Goal: Information Seeking & Learning: Learn about a topic

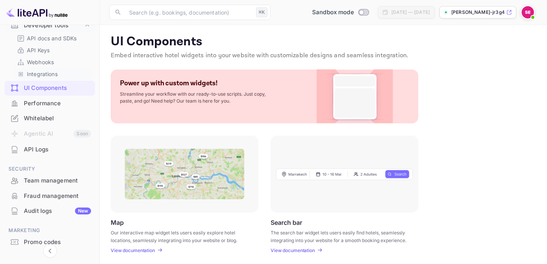
scroll to position [151, 0]
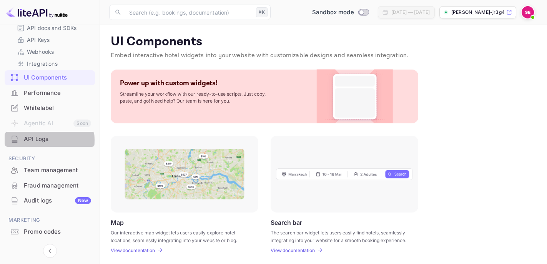
click at [33, 140] on div "API Logs" at bounding box center [57, 139] width 67 height 9
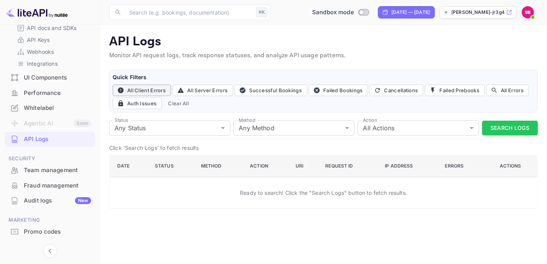
click at [156, 89] on button "All Client Errors" at bounding box center [142, 91] width 58 height 12
type input "4xx"
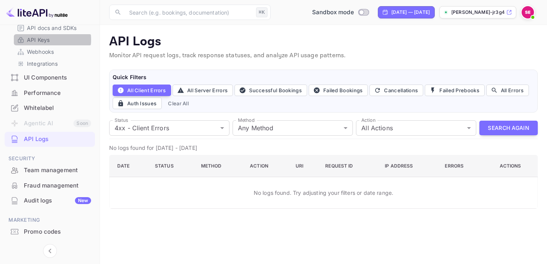
click at [43, 40] on p "API Keys" at bounding box center [38, 40] width 23 height 8
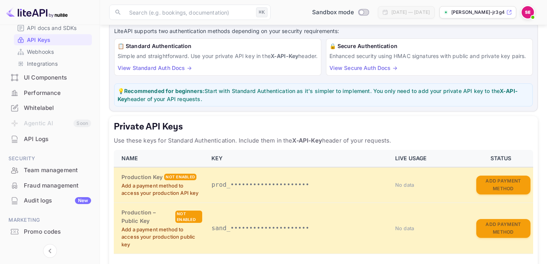
scroll to position [47, 0]
click at [56, 68] on div "Integrations" at bounding box center [53, 63] width 78 height 11
click at [52, 64] on p "Integrations" at bounding box center [42, 64] width 31 height 8
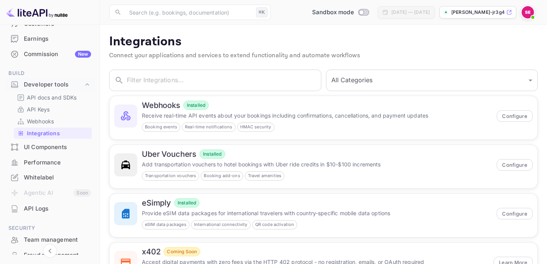
scroll to position [79, 0]
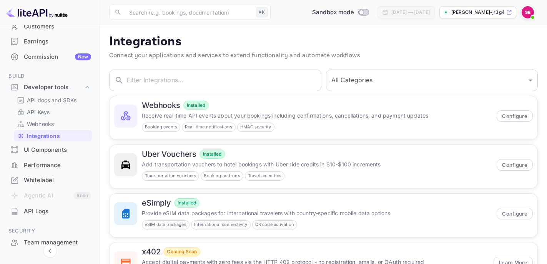
click at [48, 110] on p "API Keys" at bounding box center [38, 112] width 23 height 8
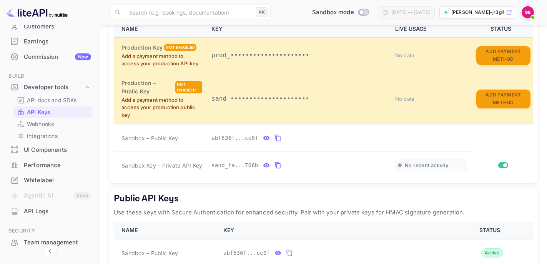
scroll to position [229, 0]
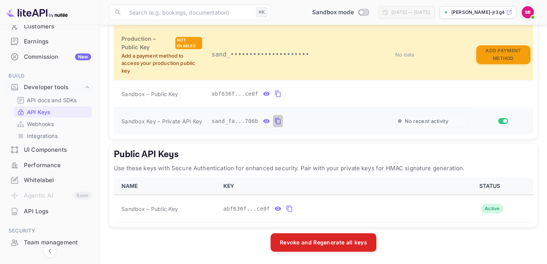
click at [276, 121] on icon "private api keys table" at bounding box center [277, 121] width 5 height 7
click at [62, 104] on p "API docs and SDKs" at bounding box center [52, 100] width 50 height 8
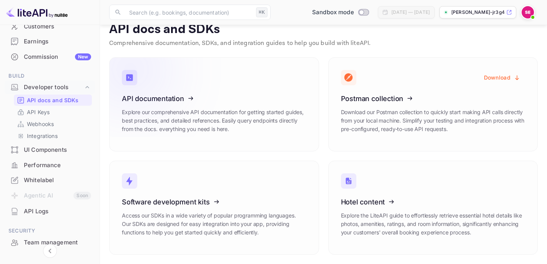
scroll to position [13, 0]
click at [254, 118] on p "Explore our comprehensive API documentation for getting started guides, best pr…" at bounding box center [214, 120] width 184 height 25
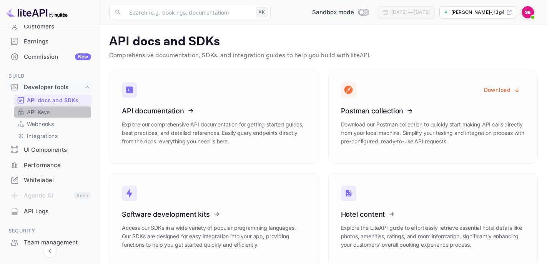
click at [46, 113] on p "API Keys" at bounding box center [38, 112] width 23 height 8
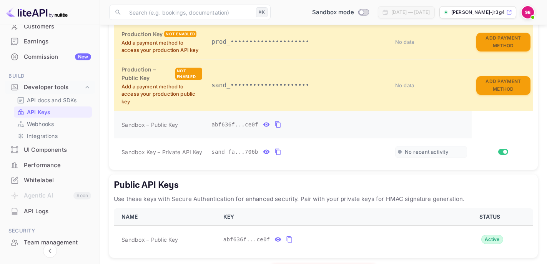
scroll to position [191, 0]
click at [266, 129] on icon "private api keys table" at bounding box center [266, 123] width 7 height 9
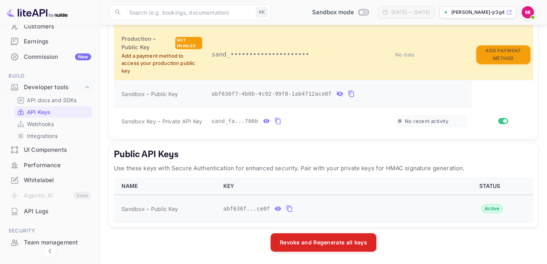
click at [277, 207] on icon "public api keys table" at bounding box center [278, 209] width 7 height 4
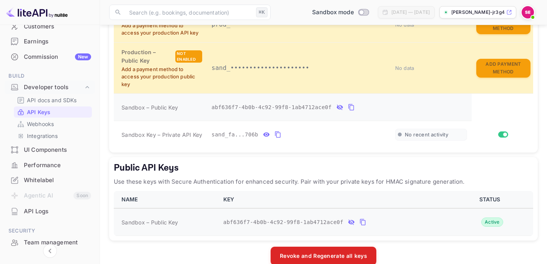
scroll to position [208, 0]
click at [31, 211] on div "API Logs" at bounding box center [57, 211] width 67 height 9
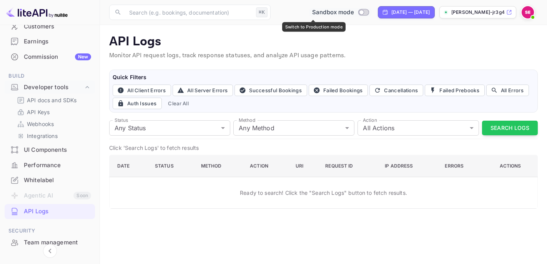
click at [353, 11] on input "Switch to Production mode" at bounding box center [360, 12] width 15 height 5
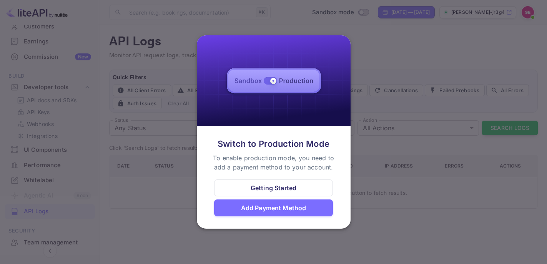
click at [295, 190] on div "Getting Started" at bounding box center [273, 187] width 46 height 9
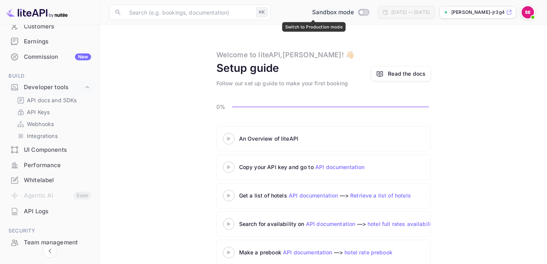
click at [353, 11] on input "Switch to Production mode" at bounding box center [360, 12] width 15 height 5
checkbox input "false"
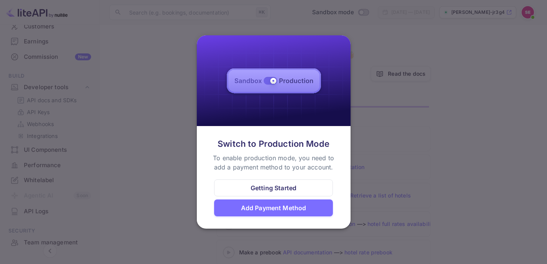
click at [267, 80] on img at bounding box center [274, 80] width 154 height 91
drag, startPoint x: 271, startPoint y: 81, endPoint x: 264, endPoint y: 87, distance: 9.5
click at [170, 152] on div at bounding box center [273, 132] width 547 height 264
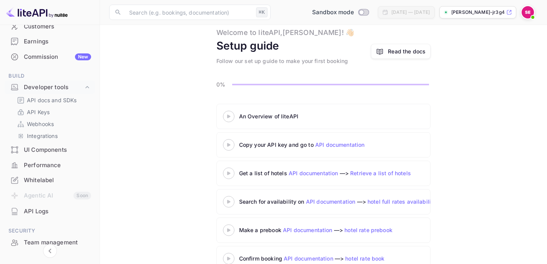
scroll to position [22, 0]
click at [308, 173] on link "API documentation" at bounding box center [313, 173] width 50 height 7
click at [45, 114] on p "API Keys" at bounding box center [38, 112] width 23 height 8
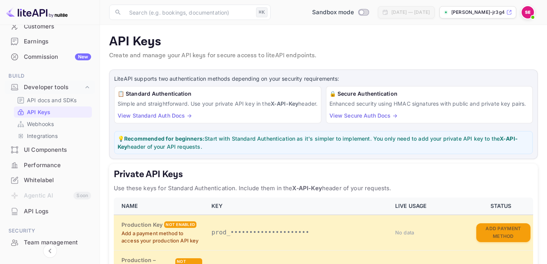
click at [174, 119] on link "View Standard Auth Docs →" at bounding box center [155, 115] width 74 height 7
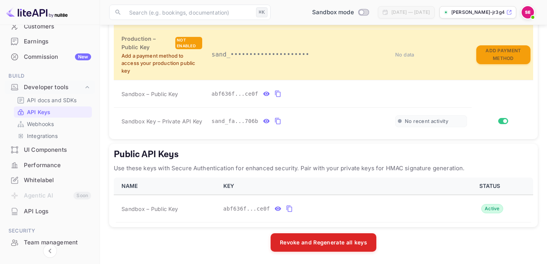
scroll to position [227, 0]
click at [292, 207] on icon "public api keys table" at bounding box center [289, 208] width 7 height 9
click at [32, 213] on div "API Logs" at bounding box center [57, 211] width 67 height 9
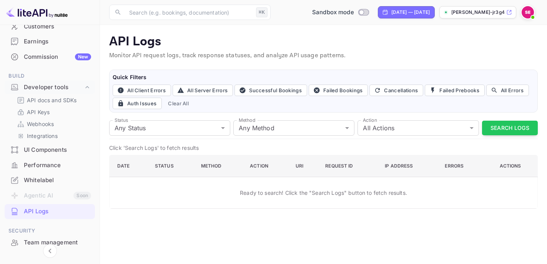
click at [34, 207] on div "API Logs" at bounding box center [57, 211] width 67 height 9
click at [38, 42] on div "Earnings" at bounding box center [57, 41] width 67 height 9
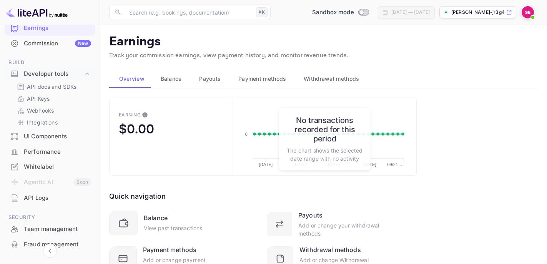
scroll to position [93, 0]
click at [41, 197] on div "API Logs" at bounding box center [57, 197] width 67 height 9
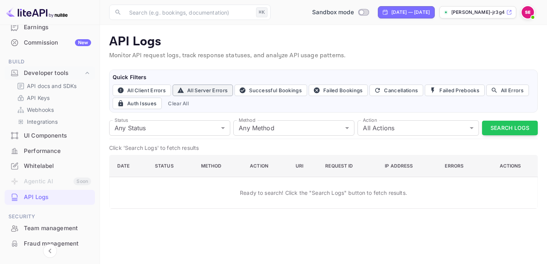
click at [207, 91] on button "All Server Errors" at bounding box center [202, 91] width 60 height 12
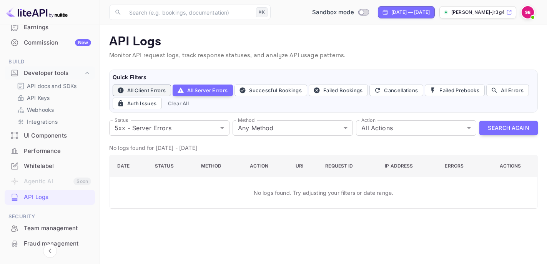
click at [163, 91] on button "All Client Errors" at bounding box center [142, 91] width 58 height 12
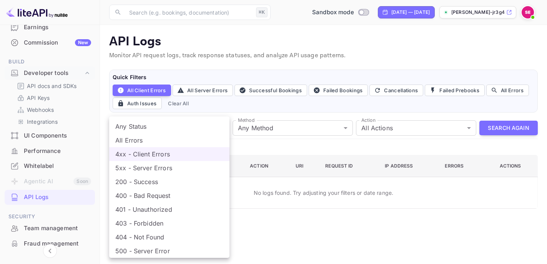
click at [194, 128] on body "Getting started Business Home Bookings Customers Earnings Commission New Build …" at bounding box center [273, 132] width 547 height 264
click at [164, 138] on li "All Errors" at bounding box center [169, 140] width 120 height 14
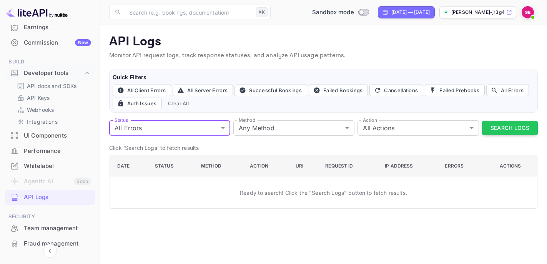
click at [221, 127] on body "Getting started Business Home Bookings Customers Earnings Commission New Build …" at bounding box center [273, 132] width 547 height 264
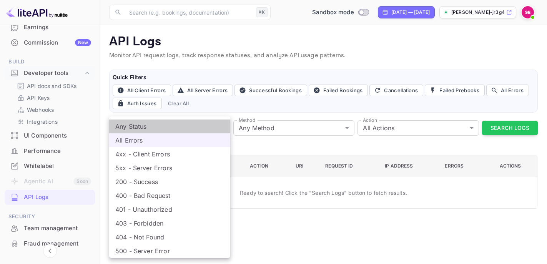
click at [200, 127] on li "Any Status" at bounding box center [169, 126] width 121 height 14
type input "all"
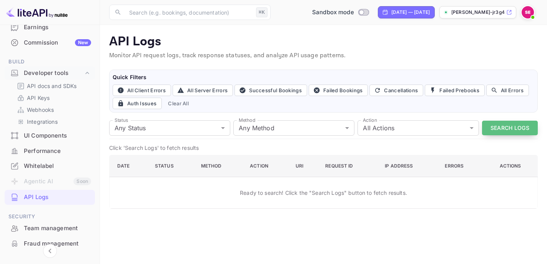
click at [492, 125] on button "Search Logs" at bounding box center [510, 128] width 56 height 15
